Goal: Task Accomplishment & Management: Complete application form

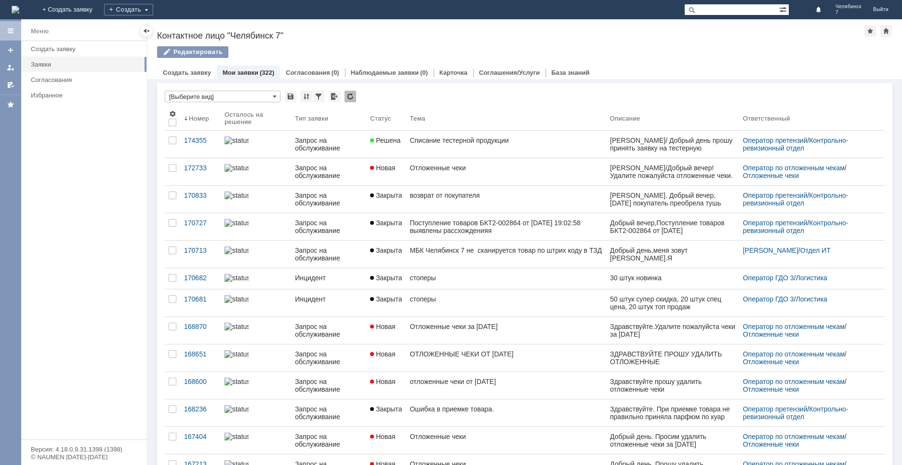
click at [19, 6] on img at bounding box center [16, 10] width 8 height 8
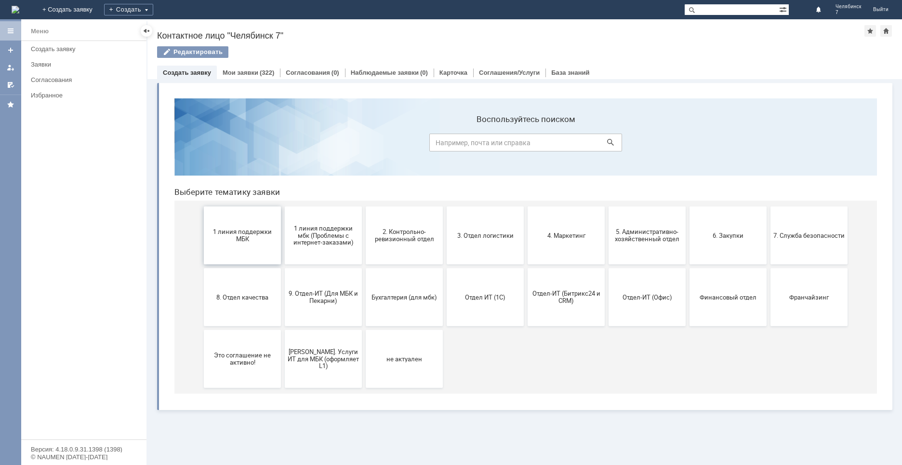
click at [238, 239] on span "1 линия поддержки МБК" at bounding box center [242, 235] width 71 height 14
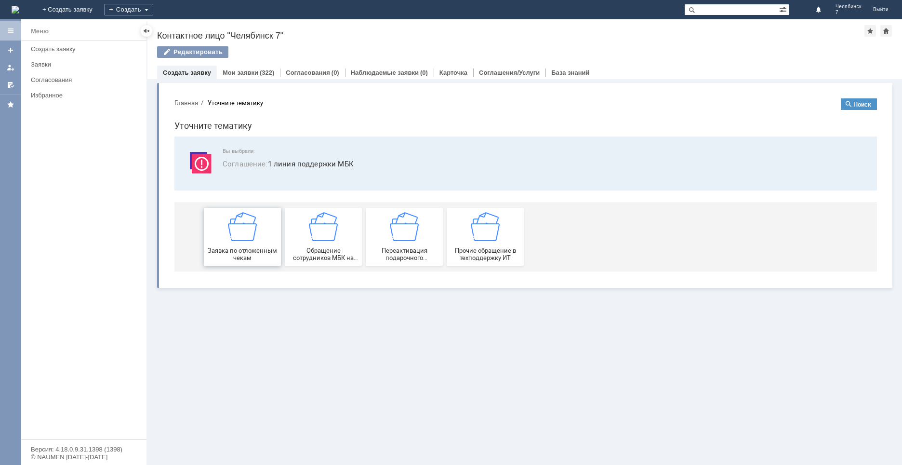
click at [238, 247] on span "Заявка по отложенным чекам" at bounding box center [242, 254] width 71 height 14
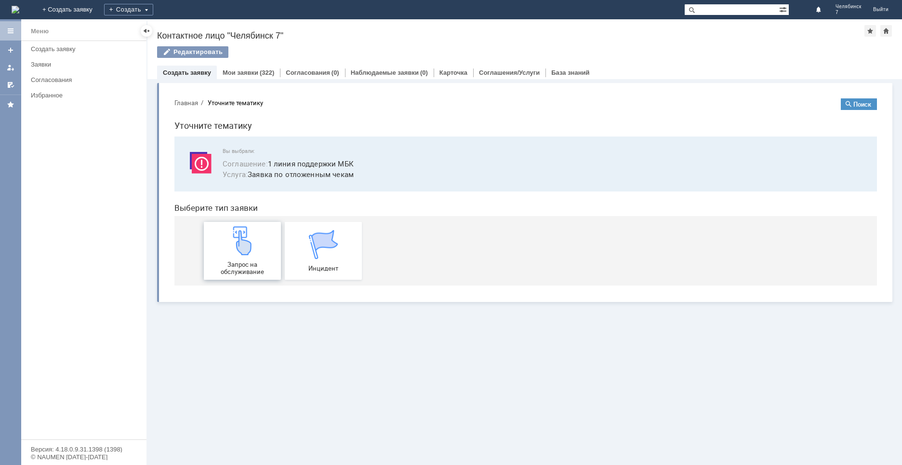
click at [238, 256] on div "Запрос на обслуживание" at bounding box center [242, 250] width 71 height 49
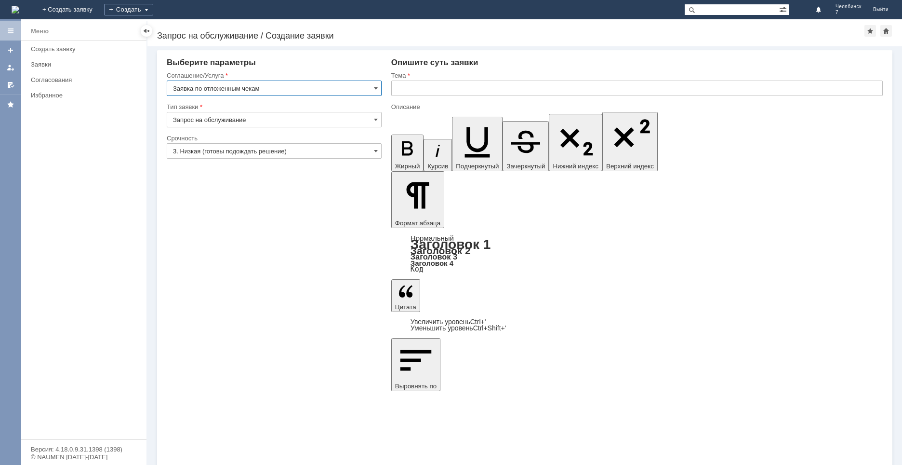
click at [451, 86] on input "text" at bounding box center [637, 88] width 492 height 15
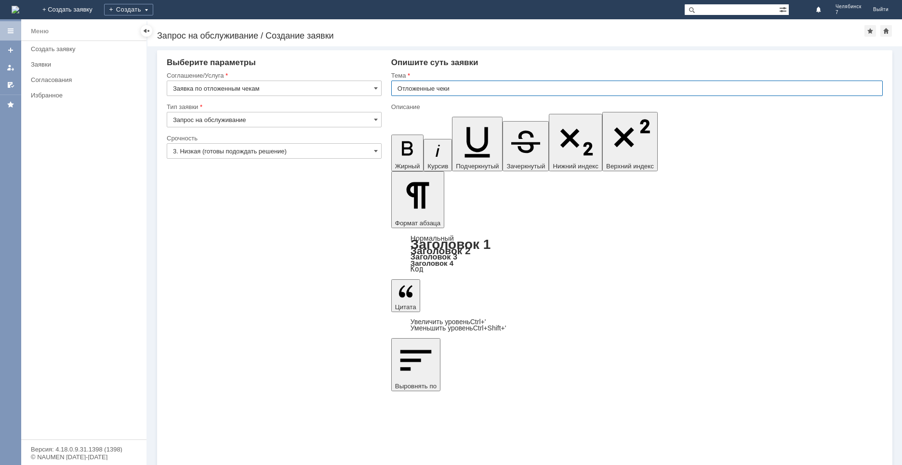
type input "Отложенные чеки"
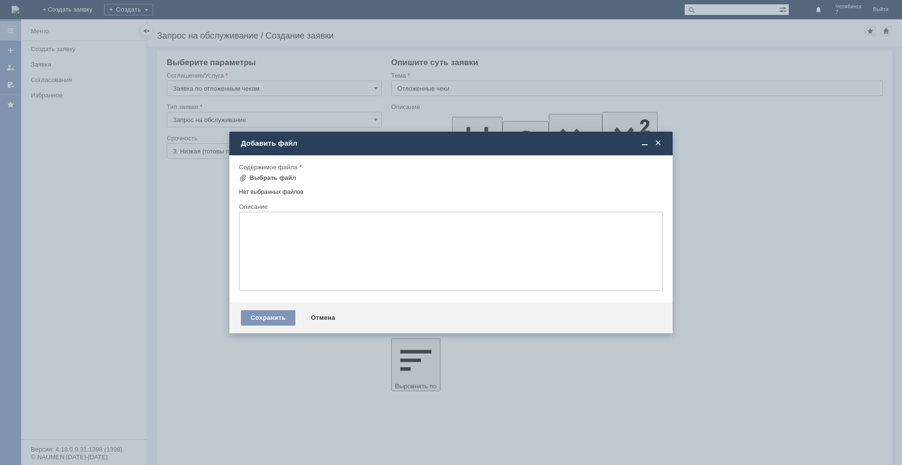
click at [269, 171] on div "Содержимое файла" at bounding box center [451, 167] width 424 height 9
click at [269, 178] on div "Выбрать файл" at bounding box center [273, 178] width 47 height 8
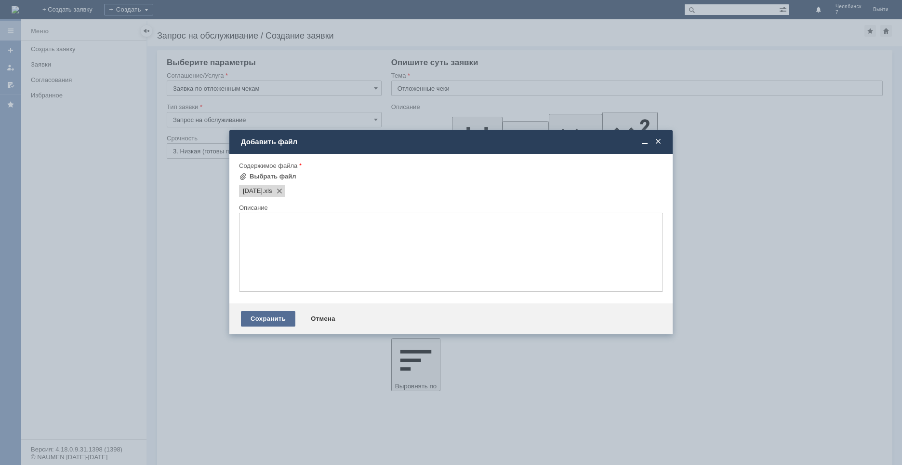
click at [276, 319] on div "Сохранить" at bounding box center [268, 318] width 54 height 15
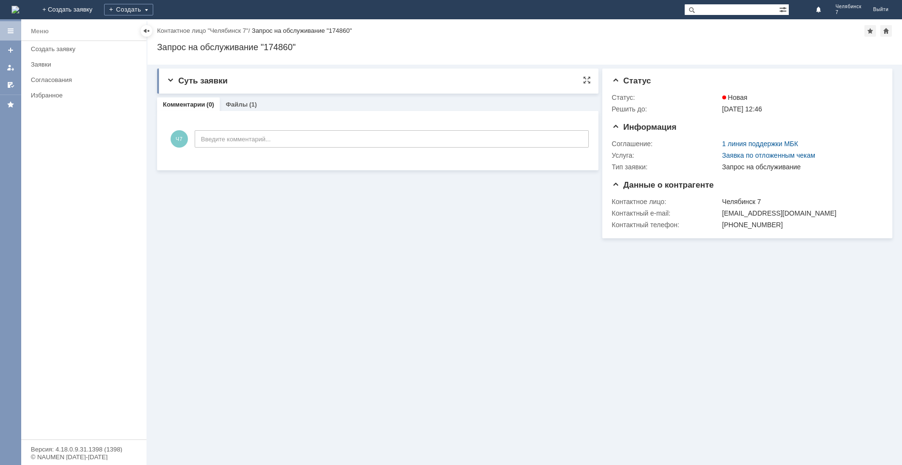
click at [171, 81] on span "Суть заявки" at bounding box center [197, 80] width 61 height 9
